Goal: Task Accomplishment & Management: Use online tool/utility

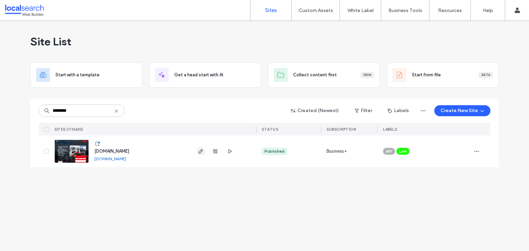
type input "********"
click at [198, 151] on icon "button" at bounding box center [201, 152] width 6 height 6
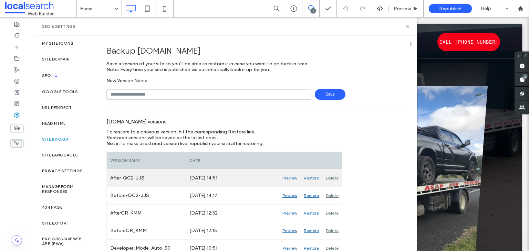
scroll to position [34, 0]
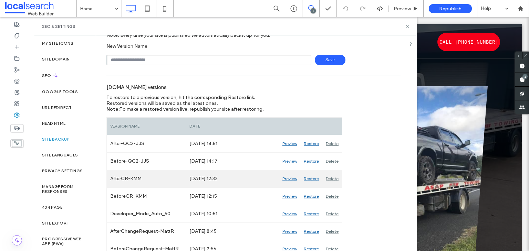
click at [150, 179] on div "AfterCR-KMM" at bounding box center [146, 178] width 79 height 17
click at [288, 178] on div "Preview" at bounding box center [289, 178] width 21 height 17
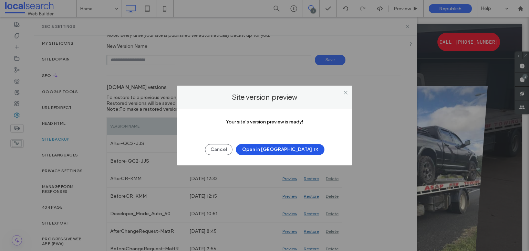
click at [267, 151] on button "Open in [GEOGRAPHIC_DATA]" at bounding box center [280, 149] width 88 height 11
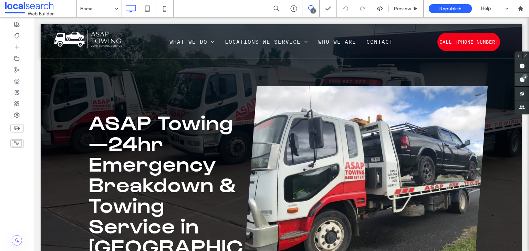
click at [522, 80] on use at bounding box center [522, 80] width 6 height 6
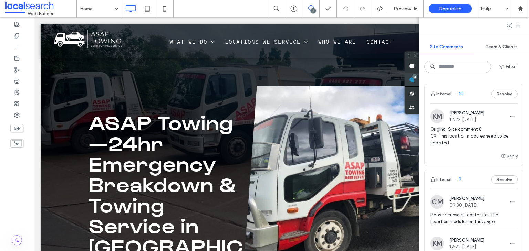
drag, startPoint x: 413, startPoint y: 80, endPoint x: 380, endPoint y: 63, distance: 36.9
click at [413, 80] on use at bounding box center [412, 80] width 6 height 6
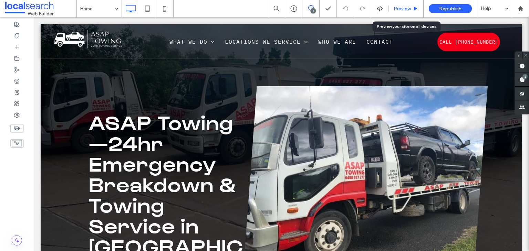
click at [412, 10] on div "Preview" at bounding box center [405, 9] width 35 height 6
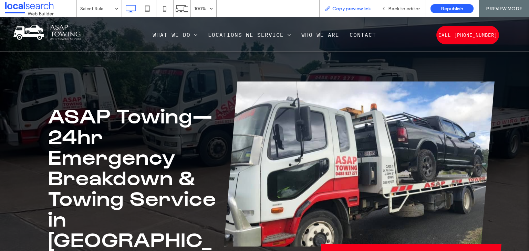
click at [355, 9] on span "Copy preview link" at bounding box center [351, 9] width 38 height 6
click at [346, 7] on span "Copy preview link" at bounding box center [351, 9] width 38 height 6
